Goal: Transaction & Acquisition: Purchase product/service

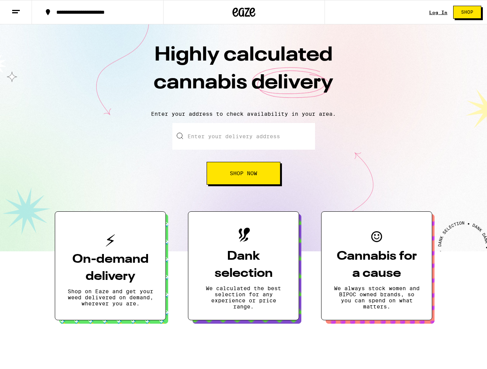
click at [438, 11] on link "Log In" at bounding box center [438, 12] width 18 height 5
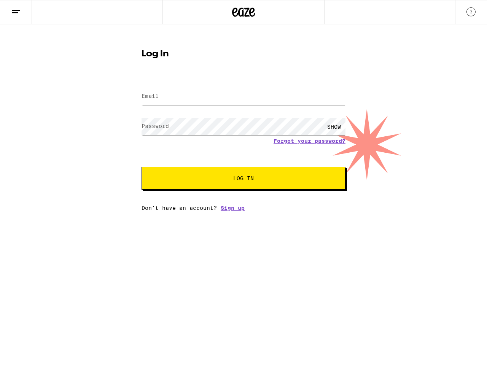
click at [218, 106] on div at bounding box center [243, 96] width 204 height 22
click at [229, 88] on input "Email" at bounding box center [243, 96] width 204 height 17
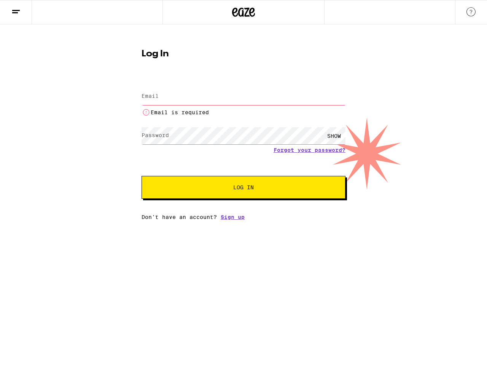
type input "[PERSON_NAME][EMAIL_ADDRESS][PERSON_NAME][DOMAIN_NAME]"
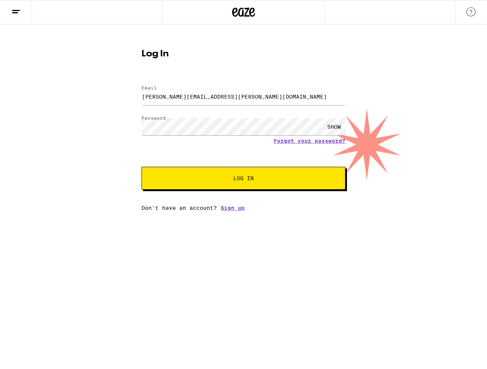
click at [211, 182] on button "Log In" at bounding box center [243, 178] width 204 height 23
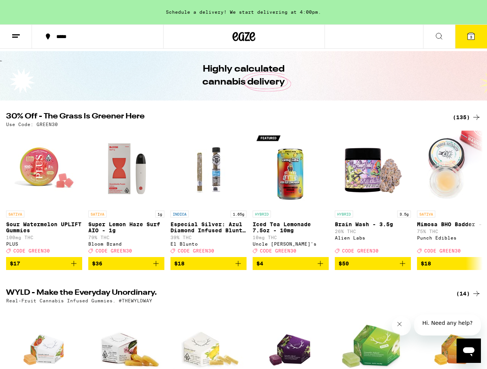
scroll to position [23, 0]
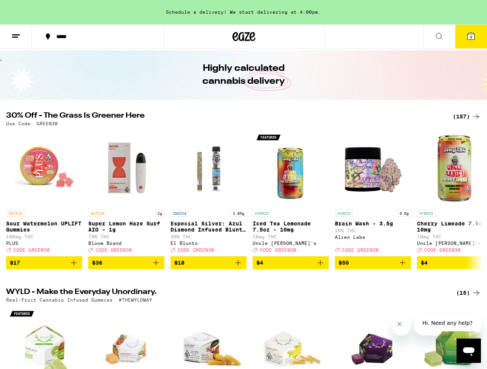
click at [458, 118] on div "(157)" at bounding box center [467, 116] width 28 height 9
